Goal: Information Seeking & Learning: Learn about a topic

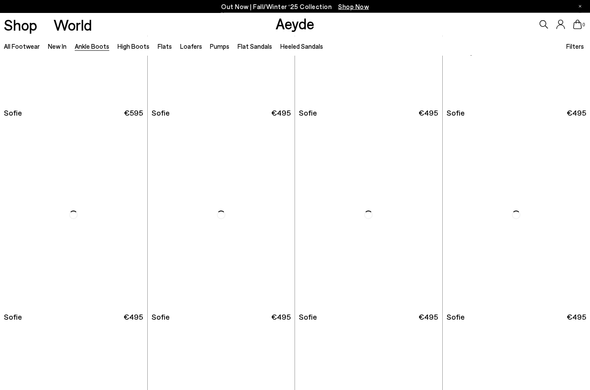
scroll to position [761, 0]
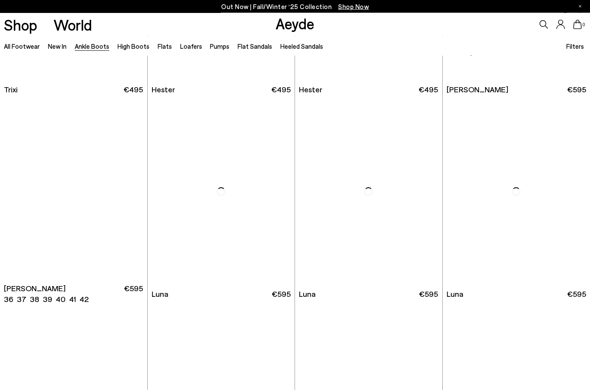
scroll to position [3020, 0]
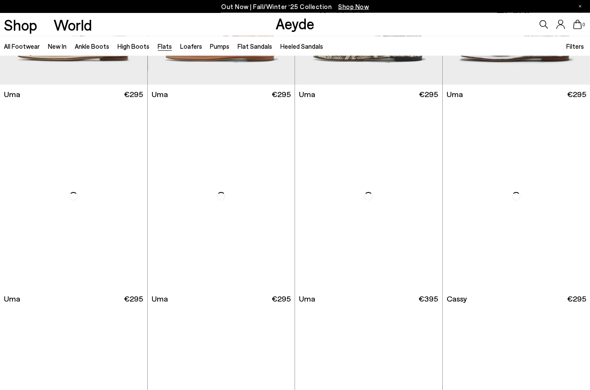
scroll to position [973, 0]
